Goal: Transaction & Acquisition: Purchase product/service

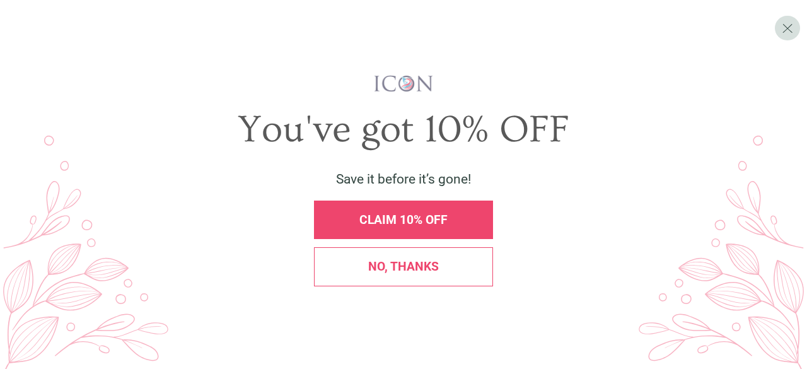
click at [383, 220] on span "CLAIM 10% OFF" at bounding box center [403, 220] width 88 height 15
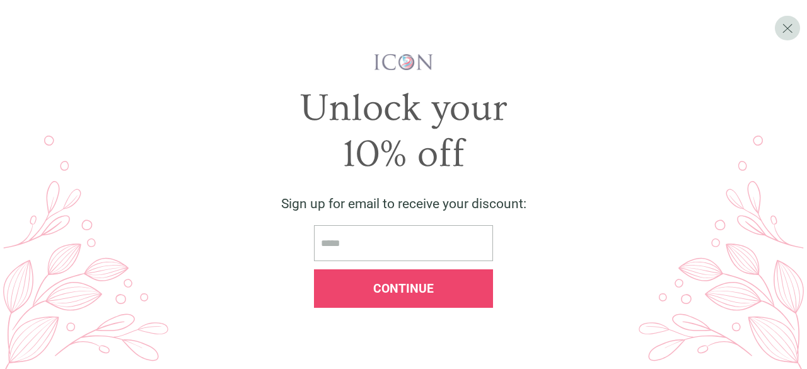
click at [388, 233] on input "email" at bounding box center [403, 243] width 179 height 36
click at [206, 132] on div "10% off" at bounding box center [403, 154] width 757 height 47
click at [335, 236] on input "email" at bounding box center [403, 243] width 179 height 36
paste input "**********"
type input "**********"
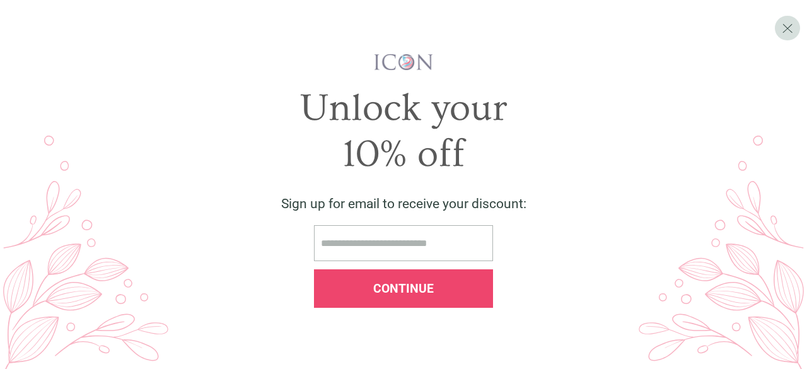
click at [391, 299] on div "Continue" at bounding box center [403, 288] width 179 height 38
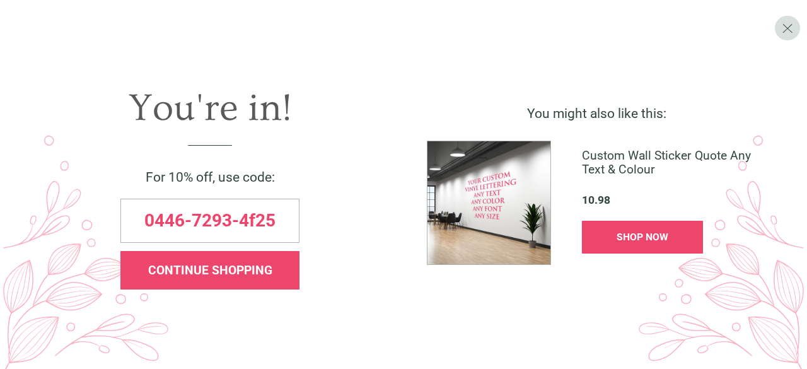
click at [666, 233] on span "SHOP NOW" at bounding box center [643, 237] width 52 height 12
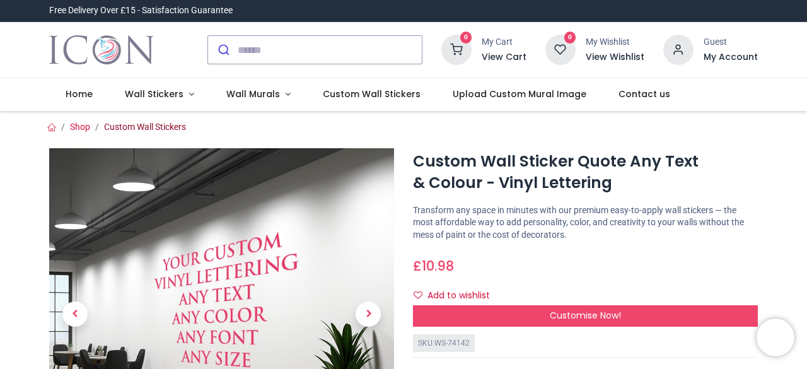
click at [125, 129] on link "Custom Wall Stickers" at bounding box center [145, 127] width 82 height 10
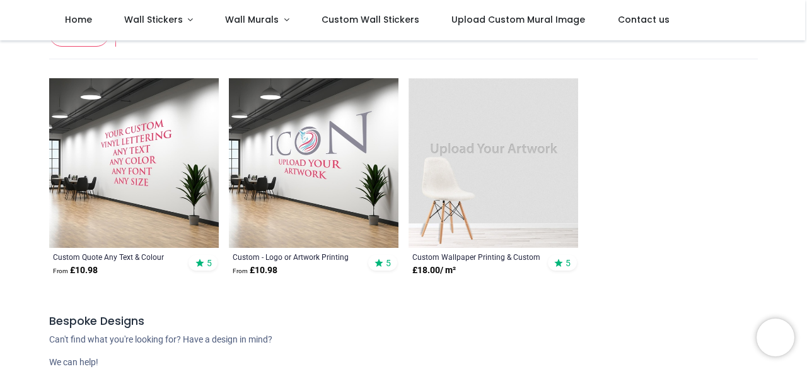
scroll to position [252, 0]
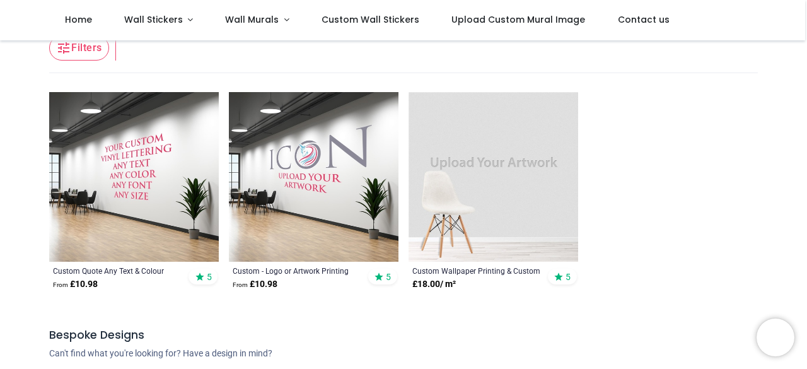
click at [461, 215] on img at bounding box center [494, 177] width 170 height 170
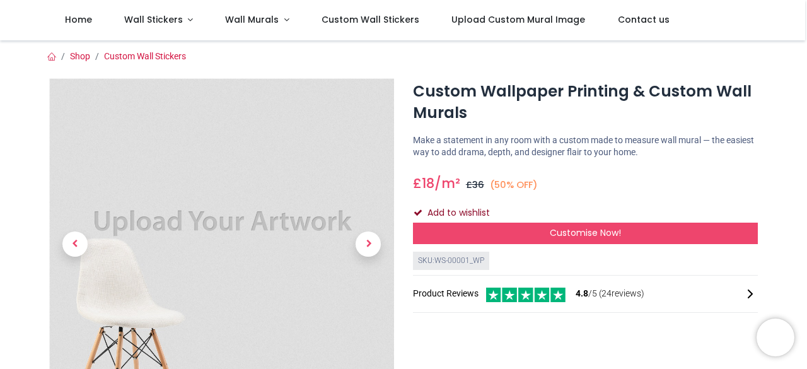
scroll to position [63, 0]
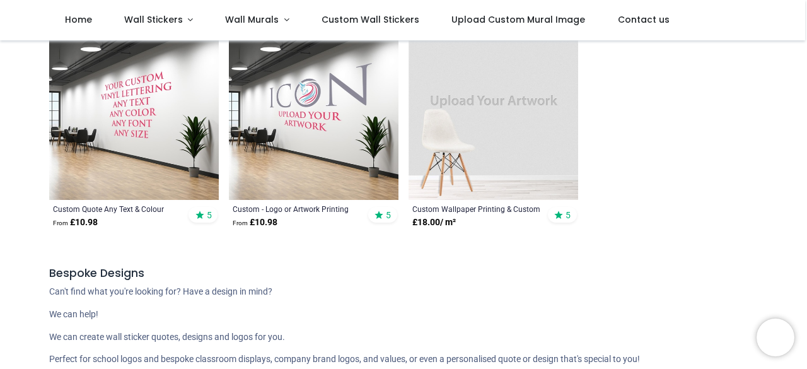
scroll to position [315, 0]
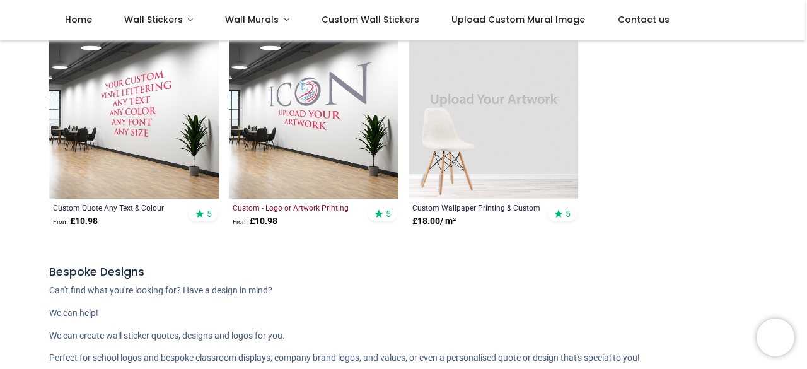
click at [279, 209] on div "Custom - Logo or Artwork Printing" at bounding box center [297, 207] width 129 height 10
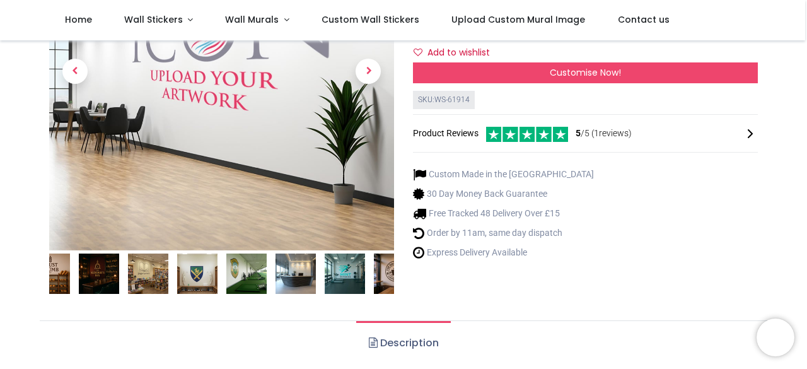
scroll to position [189, 0]
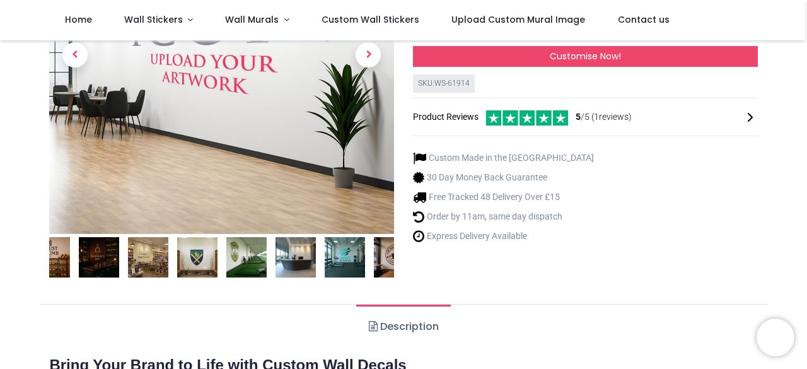
click at [333, 253] on img at bounding box center [345, 257] width 40 height 40
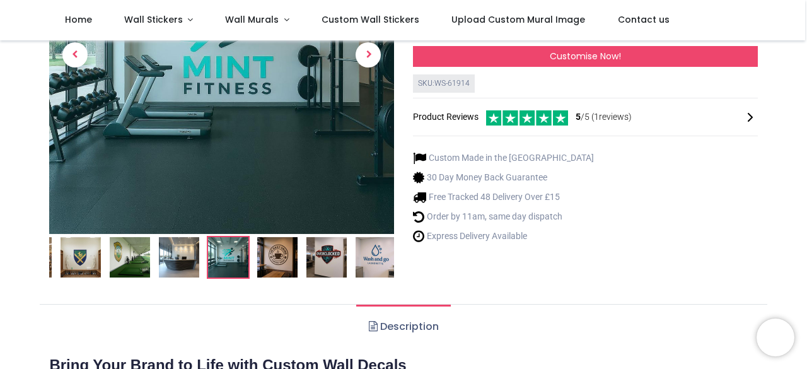
scroll to position [126, 0]
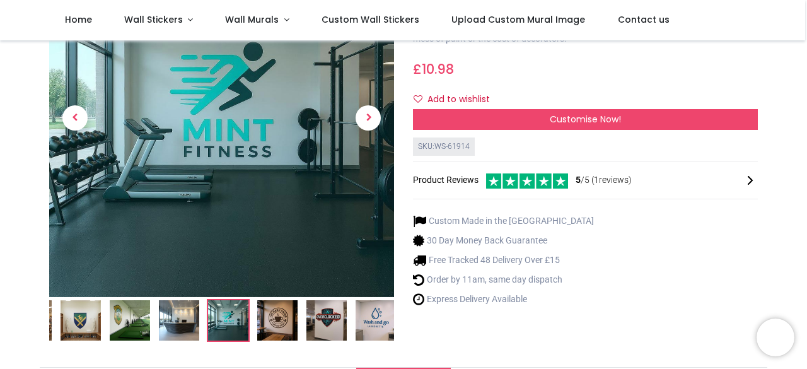
click at [356, 319] on img at bounding box center [376, 320] width 40 height 40
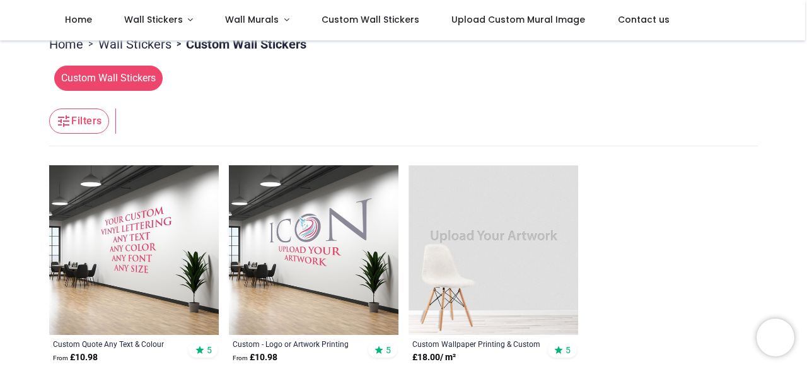
scroll to position [252, 0]
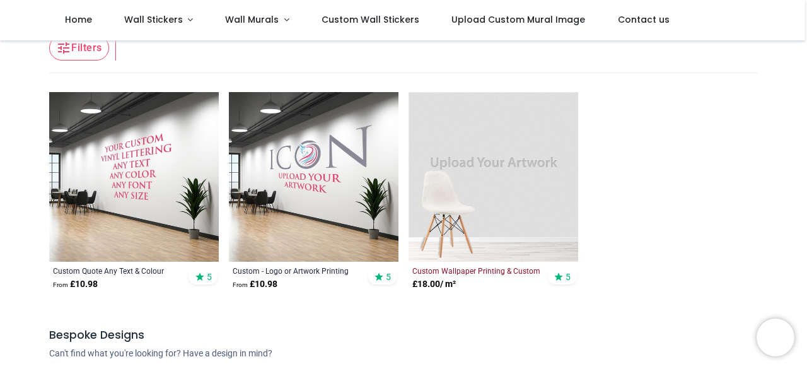
click at [469, 268] on div "Custom Wallpaper Printing & Custom s" at bounding box center [476, 270] width 129 height 10
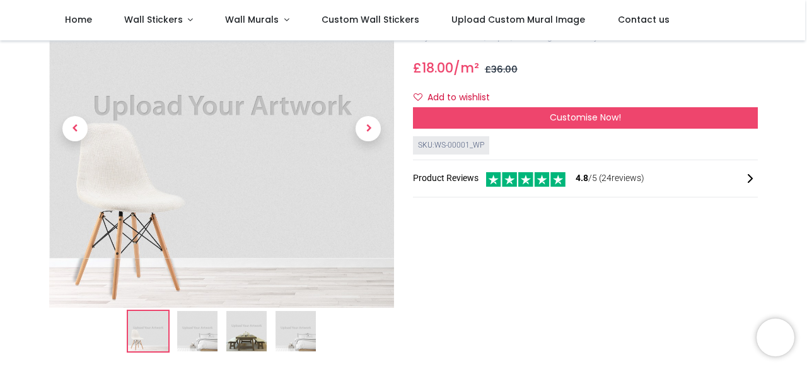
scroll to position [126, 0]
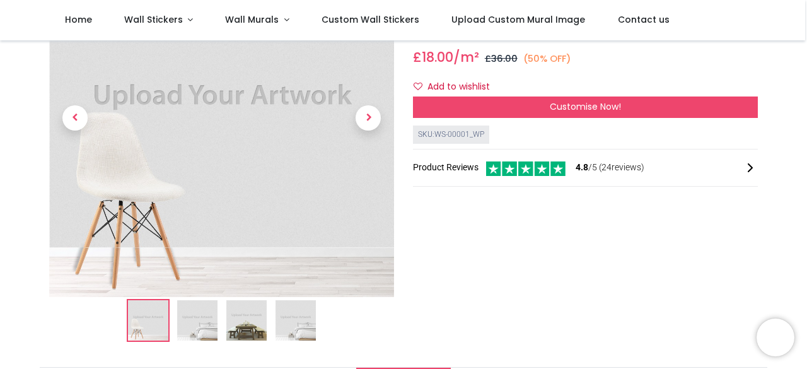
click at [202, 321] on img at bounding box center [197, 320] width 40 height 40
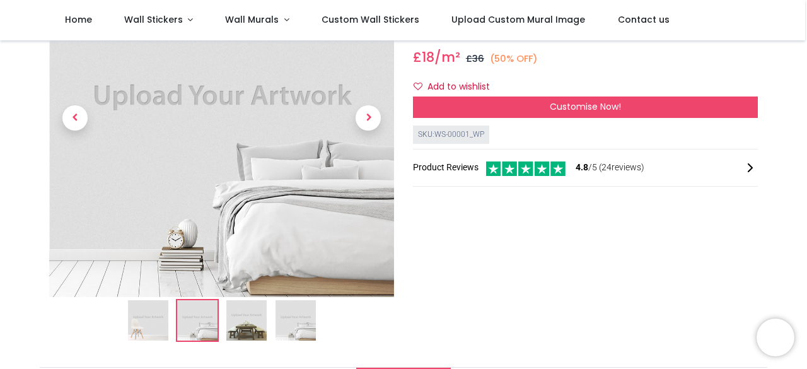
click at [244, 143] on img at bounding box center [221, 124] width 345 height 345
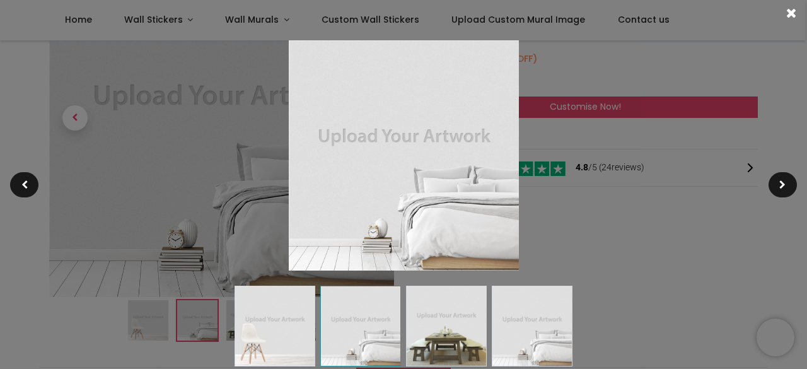
click at [611, 165] on div at bounding box center [403, 184] width 807 height 369
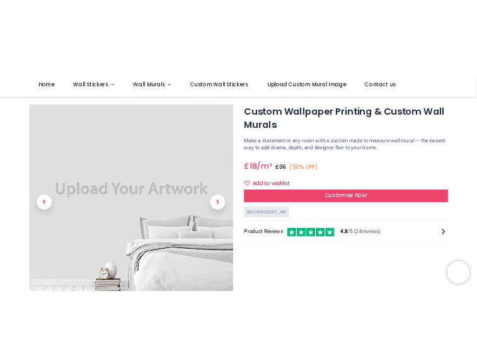
scroll to position [63, 0]
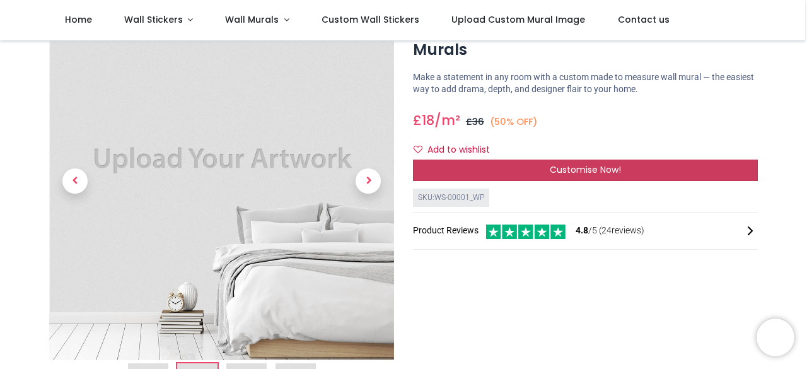
click at [480, 173] on div "Customise Now!" at bounding box center [585, 170] width 345 height 21
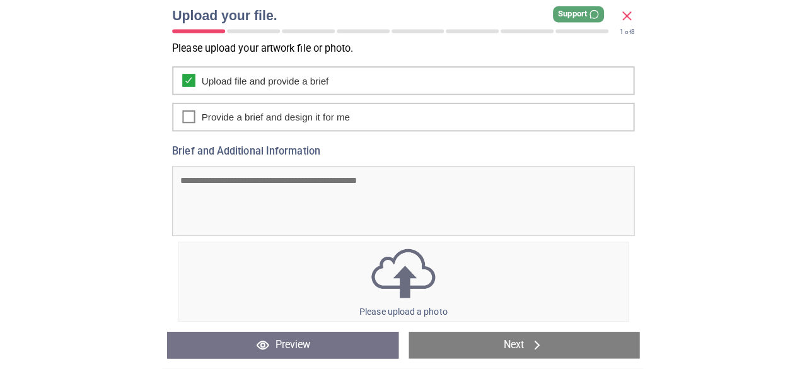
scroll to position [39, 0]
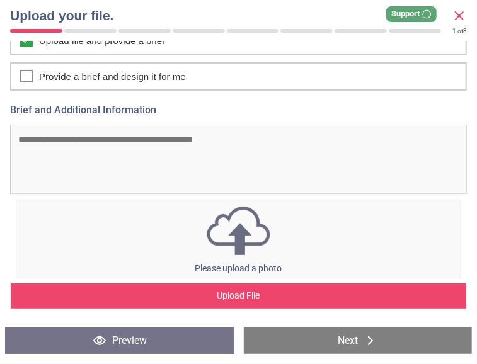
click at [217, 294] on div "Upload File" at bounding box center [239, 296] width 456 height 25
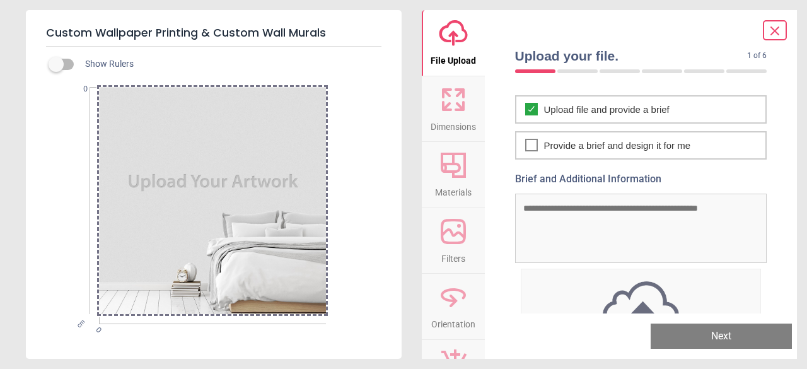
scroll to position [0, 0]
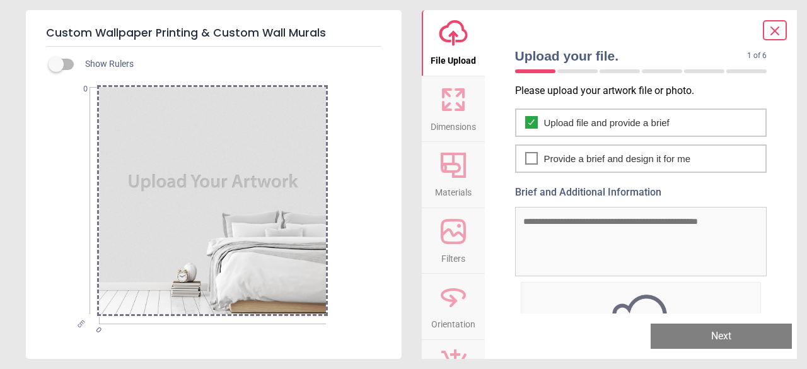
click at [778, 26] on icon at bounding box center [774, 30] width 15 height 15
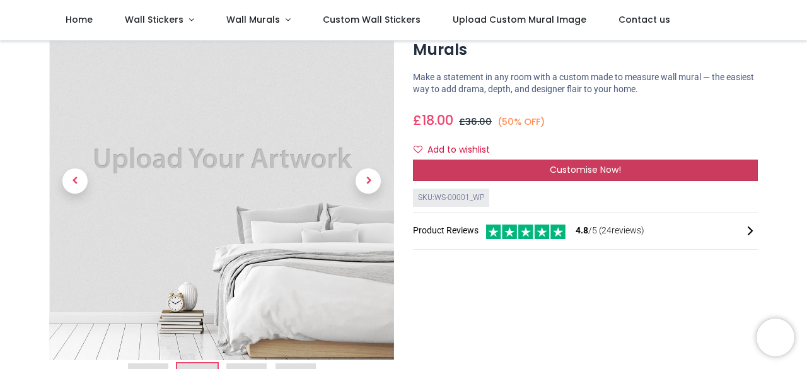
click at [480, 166] on div "Customise Now!" at bounding box center [585, 170] width 345 height 21
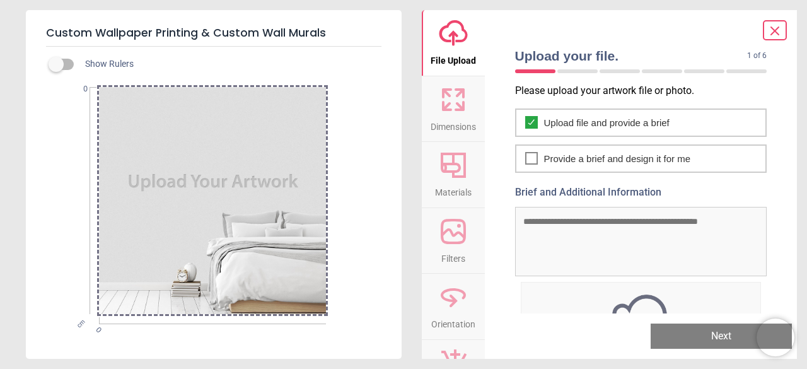
click at [271, 239] on div at bounding box center [212, 200] width 227 height 227
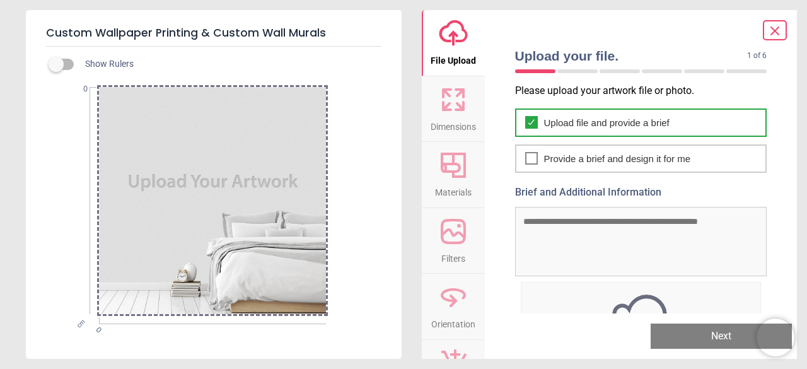
click at [561, 126] on span "Upload file and provide a brief" at bounding box center [606, 122] width 125 height 13
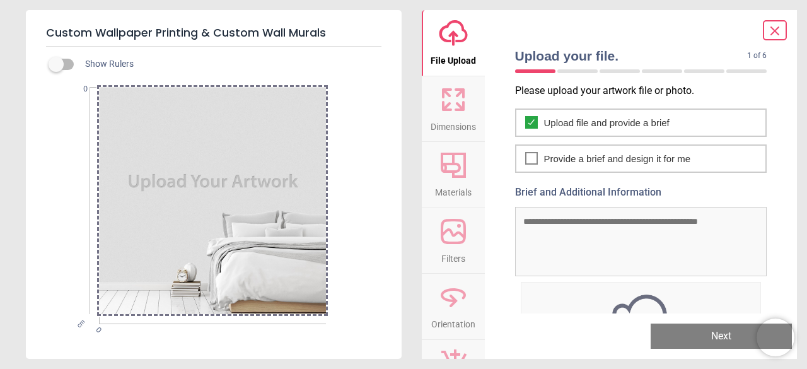
scroll to position [103, 0]
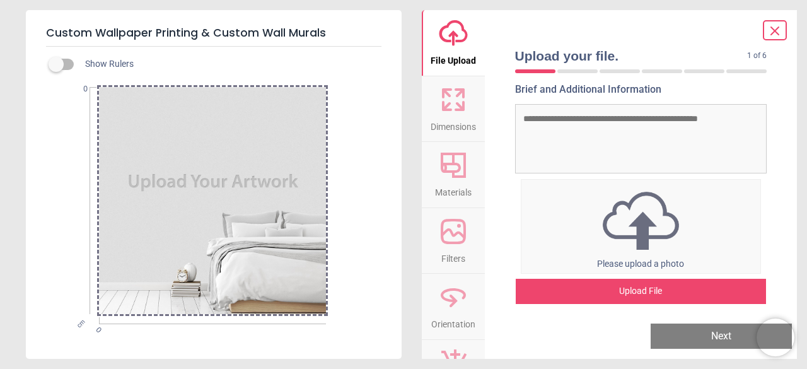
click at [607, 287] on div "Upload File" at bounding box center [641, 291] width 251 height 25
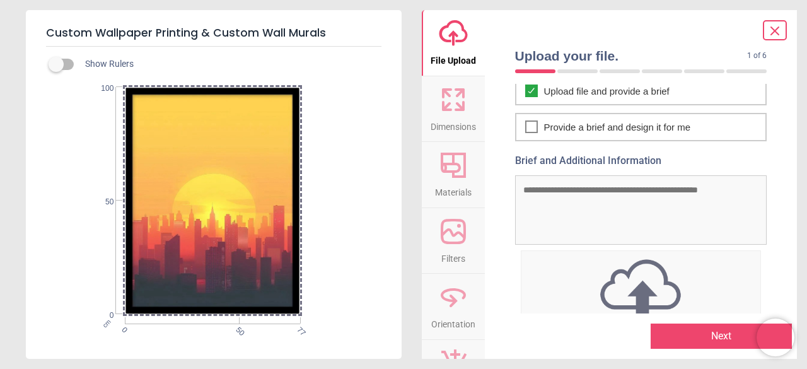
scroll to position [0, 0]
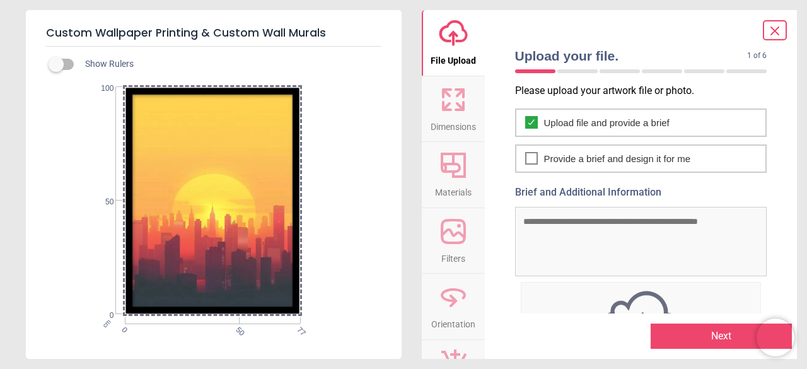
click at [460, 99] on icon at bounding box center [453, 99] width 30 height 30
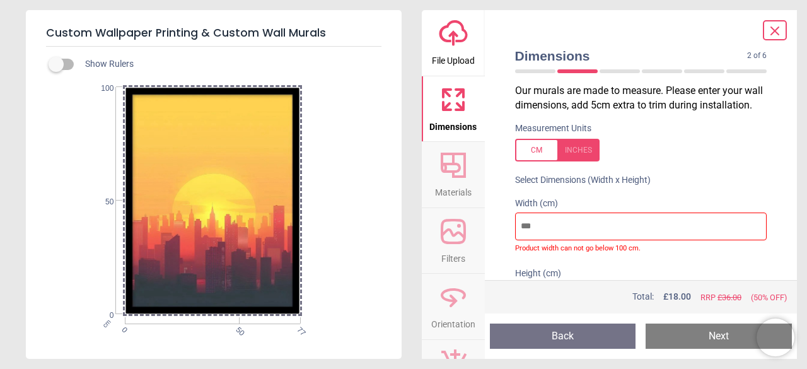
type input "*"
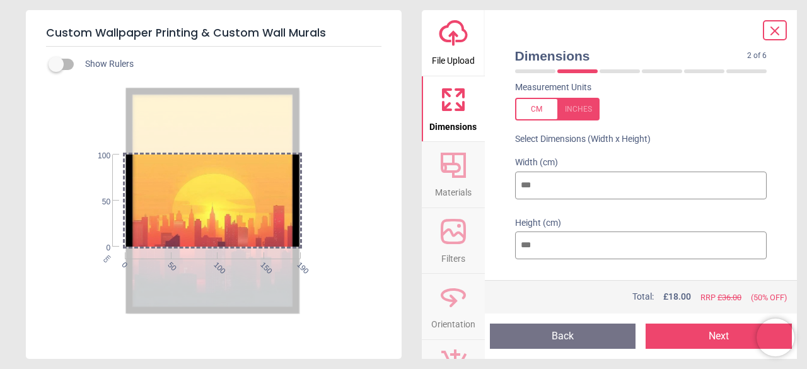
scroll to position [60, 0]
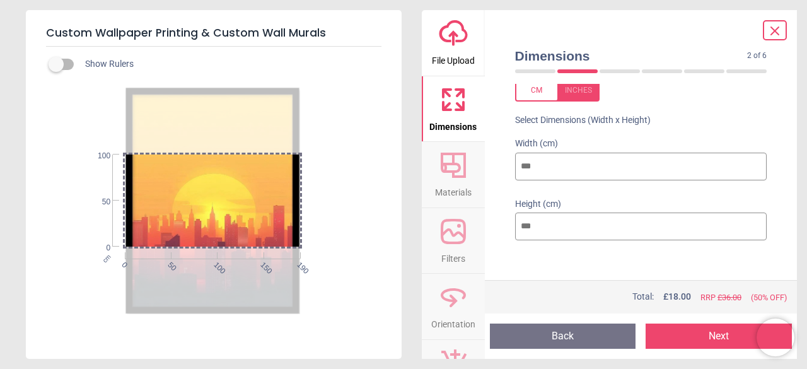
type input "***"
click at [564, 228] on input "***" at bounding box center [641, 227] width 252 height 28
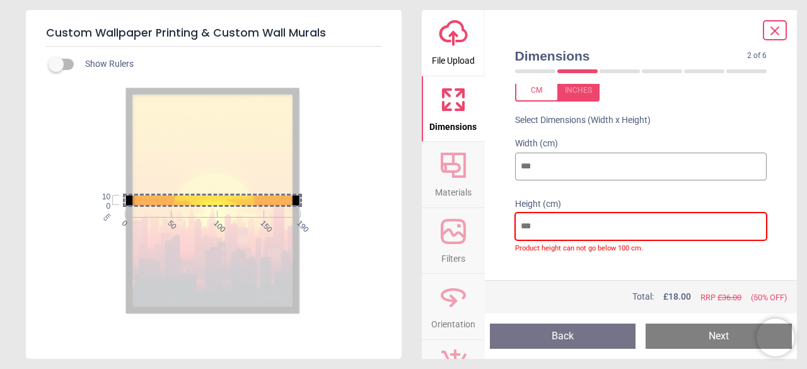
type input "*"
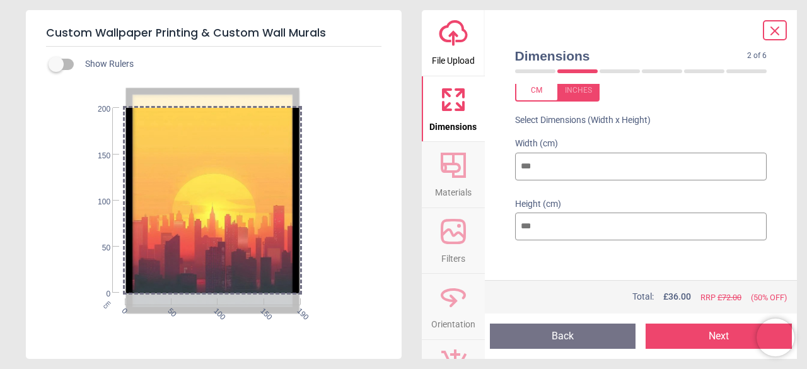
type input "***"
click at [599, 262] on div at bounding box center [641, 266] width 272 height 32
click at [702, 345] on button "Next" at bounding box center [719, 335] width 146 height 25
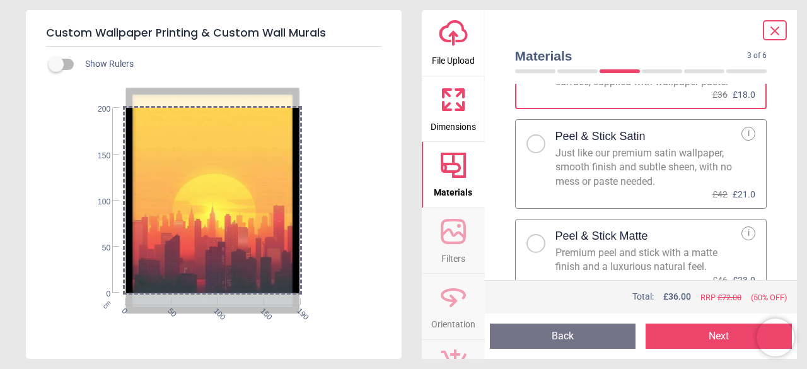
scroll to position [101, 0]
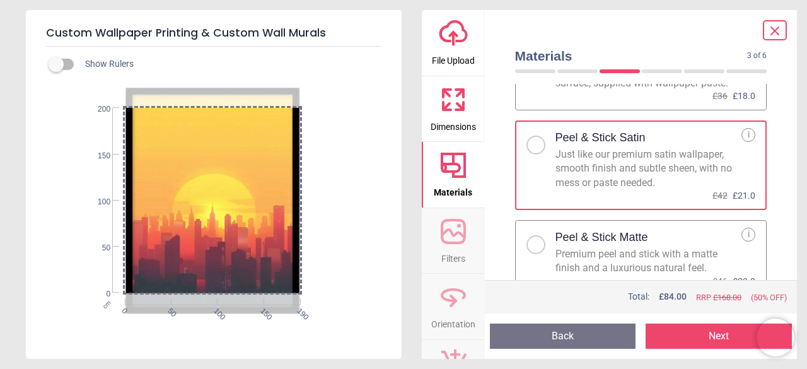
scroll to position [101, 0]
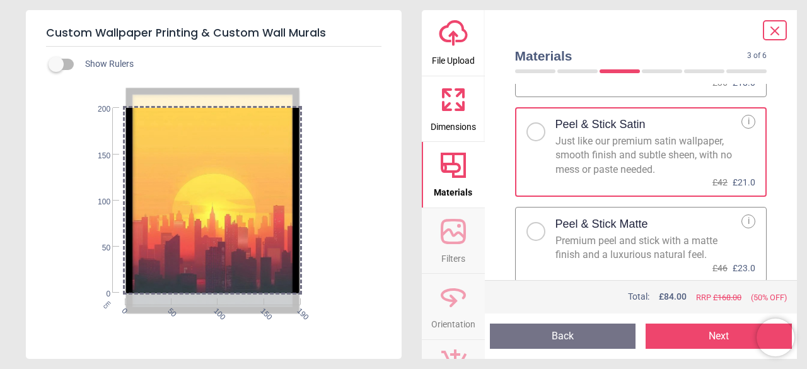
click at [697, 337] on button "Next" at bounding box center [719, 335] width 146 height 25
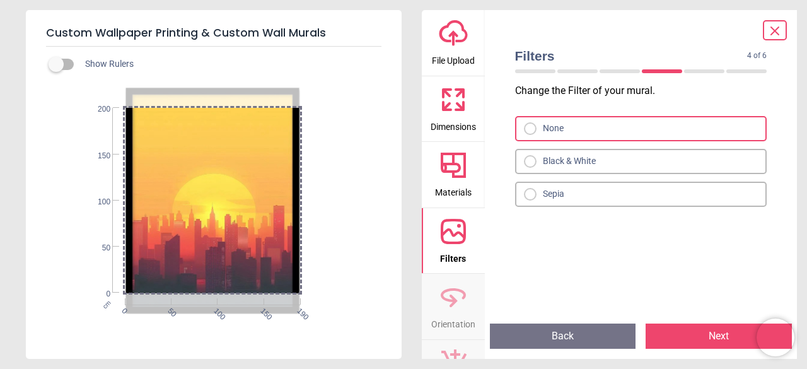
click at [622, 128] on div "None" at bounding box center [641, 128] width 252 height 25
click at [698, 325] on button "Next" at bounding box center [719, 335] width 146 height 25
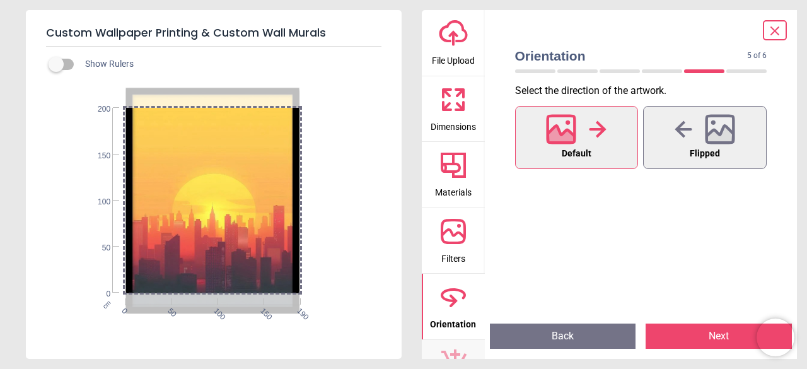
click at [706, 339] on button "Next" at bounding box center [719, 335] width 146 height 25
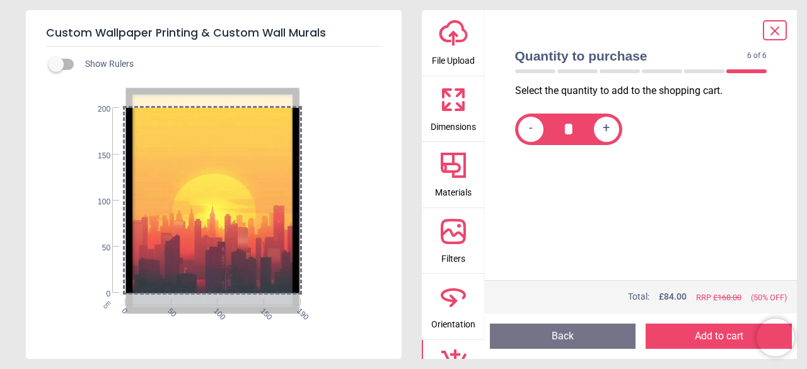
click at [593, 337] on button "Back" at bounding box center [563, 335] width 146 height 25
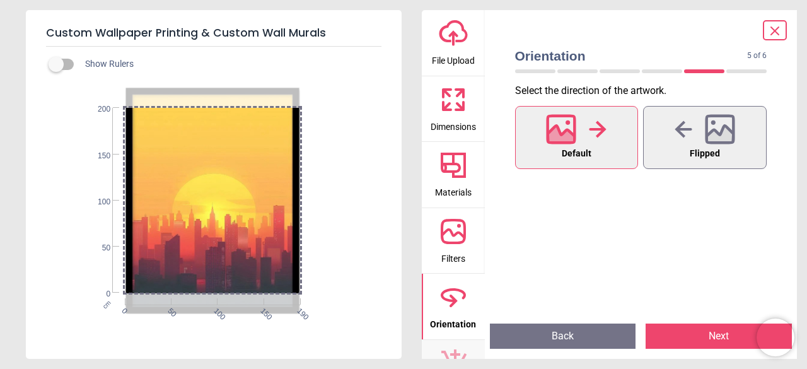
click at [593, 337] on button "Back" at bounding box center [563, 335] width 146 height 25
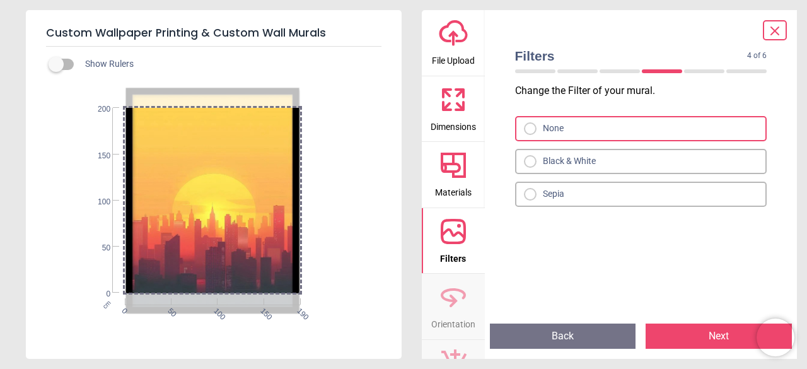
click at [593, 337] on button "Back" at bounding box center [563, 335] width 146 height 25
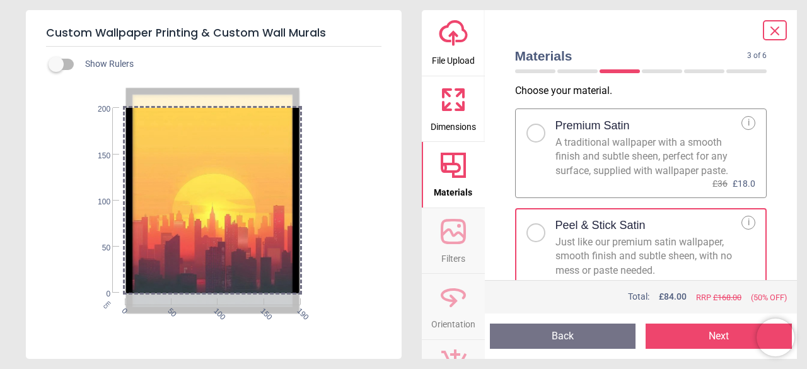
click at [593, 337] on button "Back" at bounding box center [563, 335] width 146 height 25
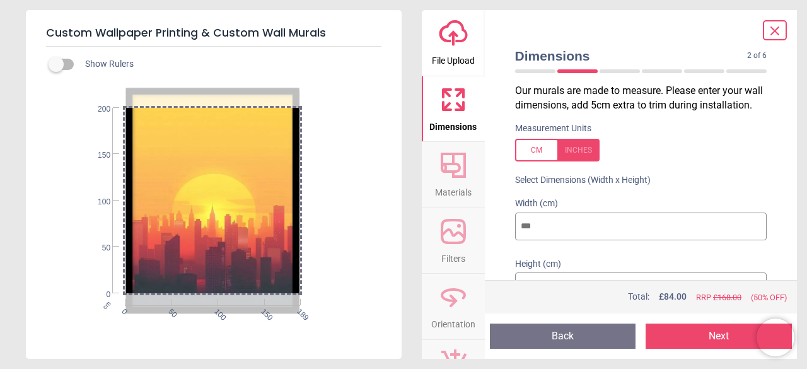
scroll to position [60, 0]
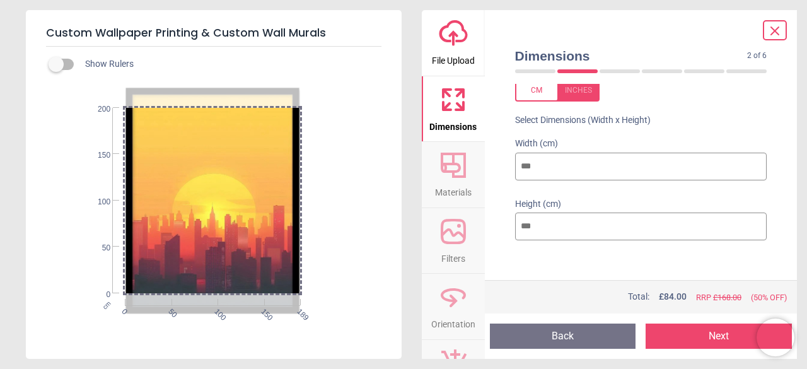
click at [593, 171] on input "***" at bounding box center [641, 167] width 252 height 28
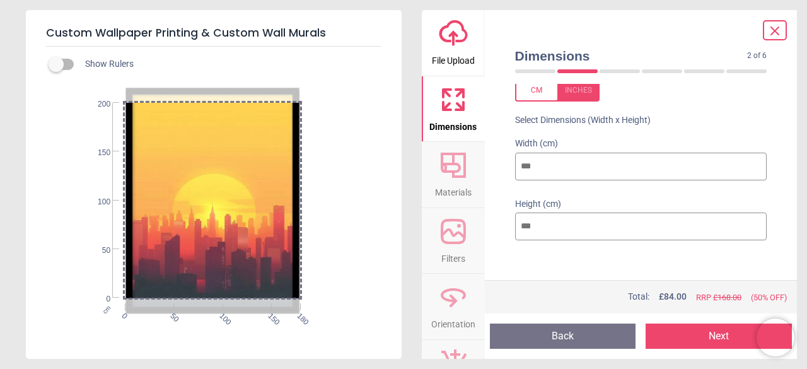
type input "***"
click at [531, 264] on div at bounding box center [641, 266] width 272 height 32
